Goal: Task Accomplishment & Management: Manage account settings

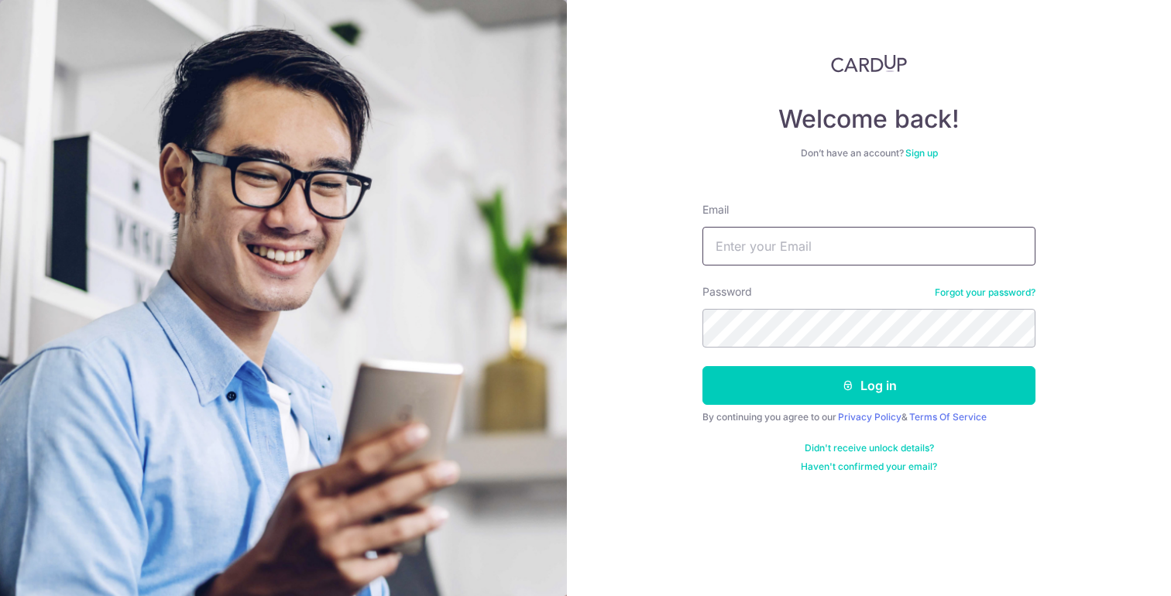
click at [777, 248] on input "Email" at bounding box center [868, 246] width 333 height 39
type input "[EMAIL_ADDRESS][DOMAIN_NAME]"
click at [702, 366] on button "Log in" at bounding box center [868, 385] width 333 height 39
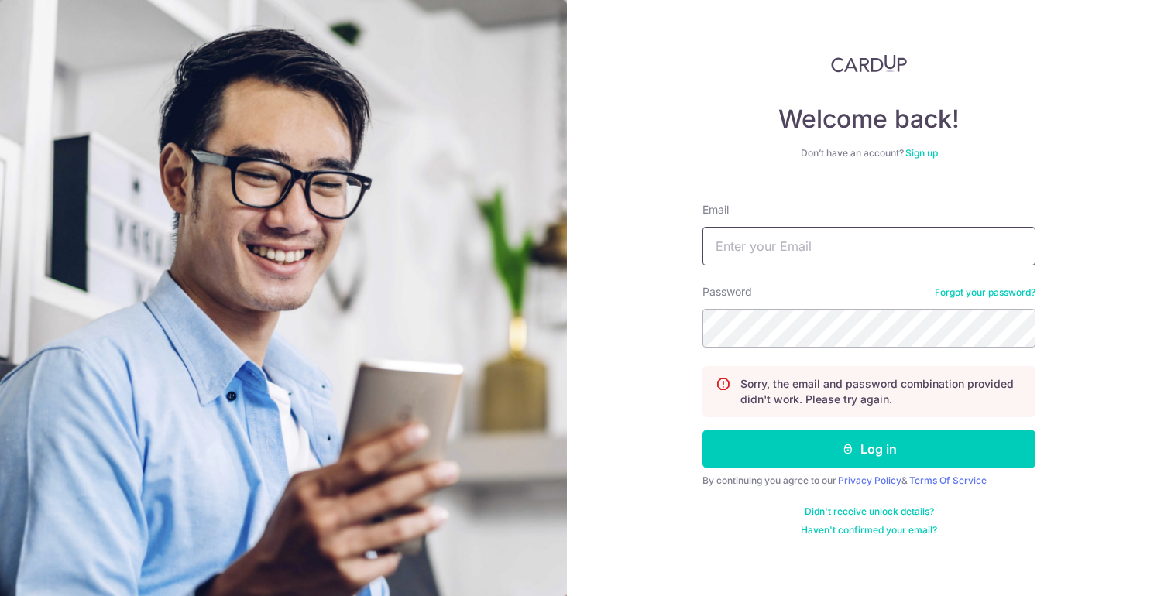
click at [796, 250] on input "Email" at bounding box center [868, 246] width 333 height 39
type input "[EMAIL_ADDRESS][DOMAIN_NAME]"
click at [702, 430] on button "Log in" at bounding box center [868, 449] width 333 height 39
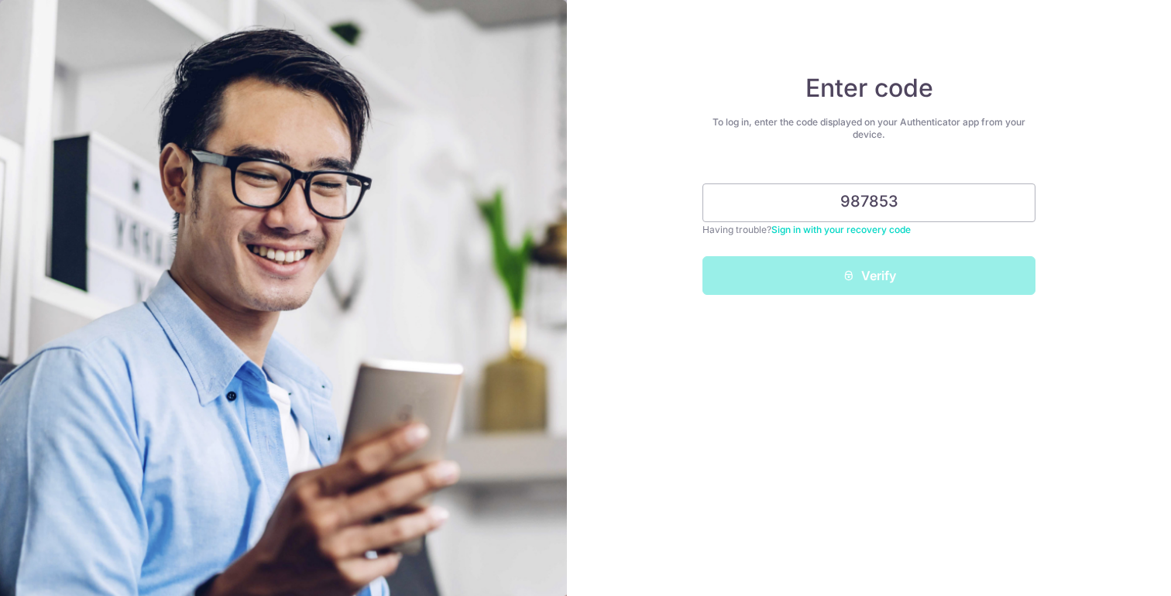
type input "987853"
click at [702, 256] on button "Verify" at bounding box center [868, 275] width 333 height 39
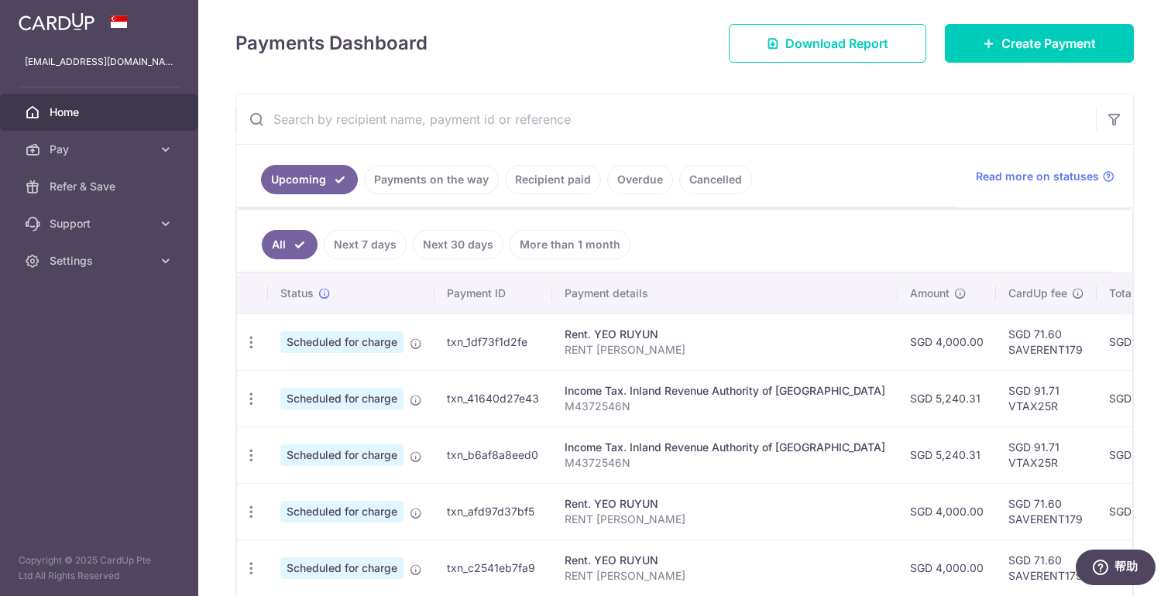
click at [455, 178] on link "Payments on the way" at bounding box center [431, 179] width 135 height 29
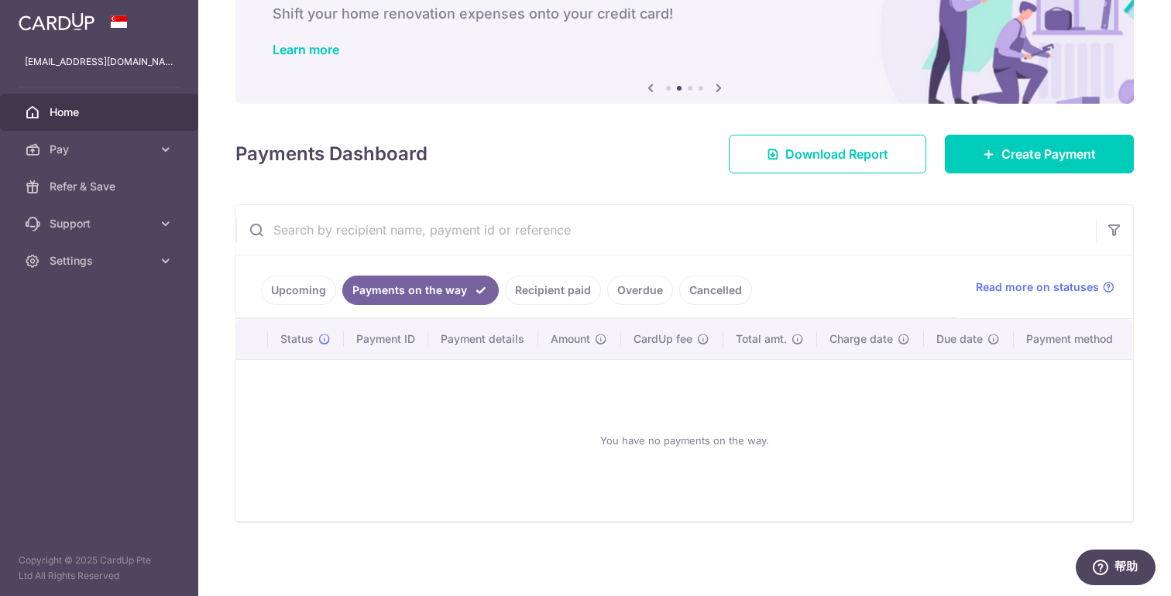
click at [304, 280] on link "Upcoming" at bounding box center [298, 290] width 75 height 29
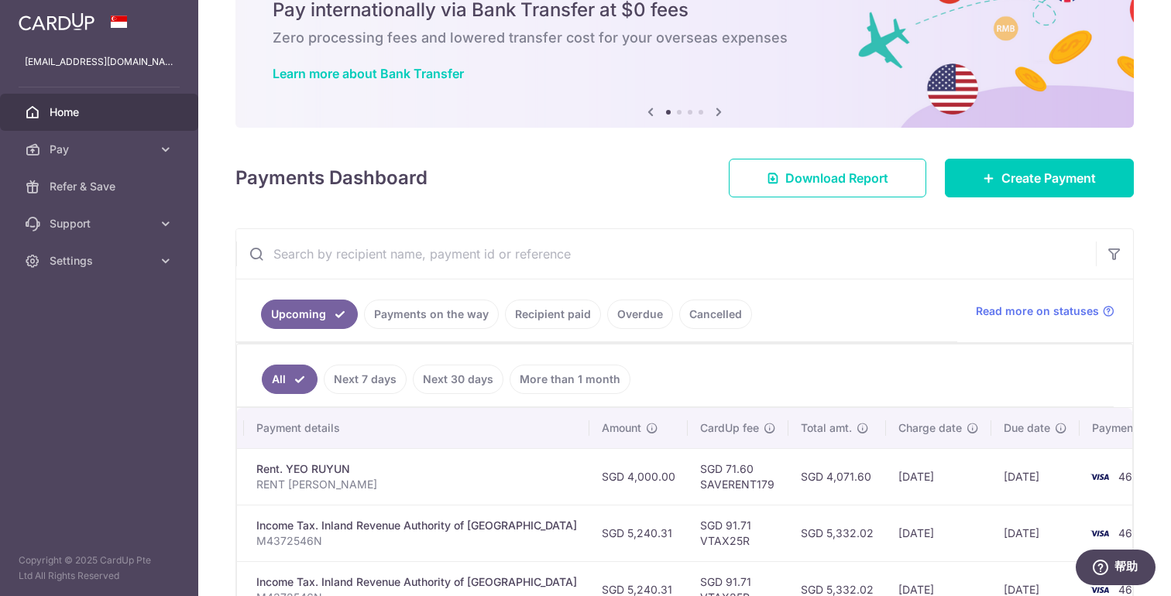
scroll to position [0, 0]
